Goal: Task Accomplishment & Management: Use online tool/utility

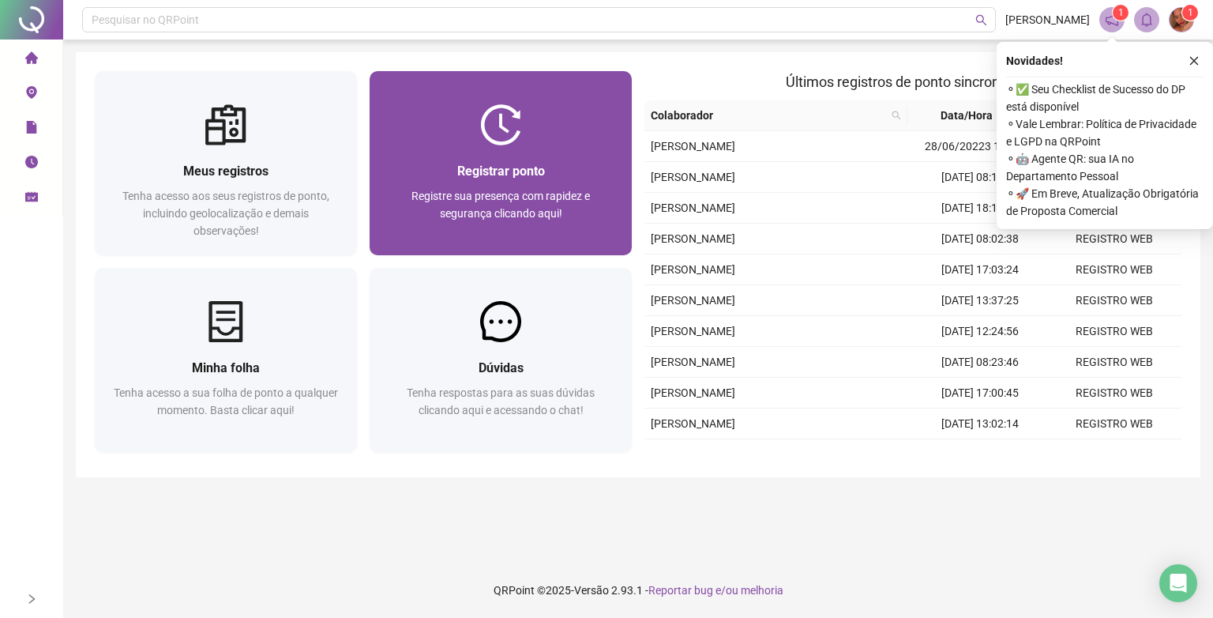
click at [541, 158] on div "Registrar ponto Registre sua presença com rapidez e segurança clicando aqui!" at bounding box center [501, 200] width 262 height 110
drag, startPoint x: 580, startPoint y: 295, endPoint x: 576, endPoint y: 220, distance: 75.1
drag, startPoint x: 576, startPoint y: 220, endPoint x: 504, endPoint y: 182, distance: 81.6
click at [504, 182] on div "Registrar ponto Registre sua presença com rapidez e segurança clicando aqui!" at bounding box center [501, 200] width 224 height 78
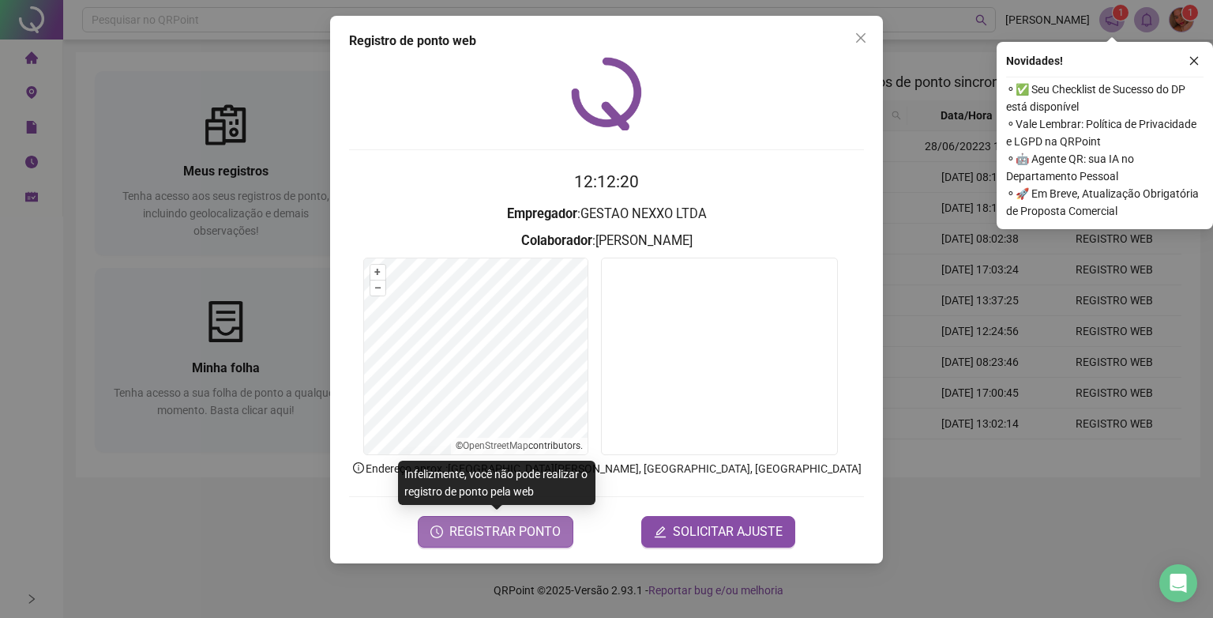
click at [511, 530] on span "REGISTRAR PONTO" at bounding box center [504, 531] width 111 height 19
